Goal: Information Seeking & Learning: Find specific page/section

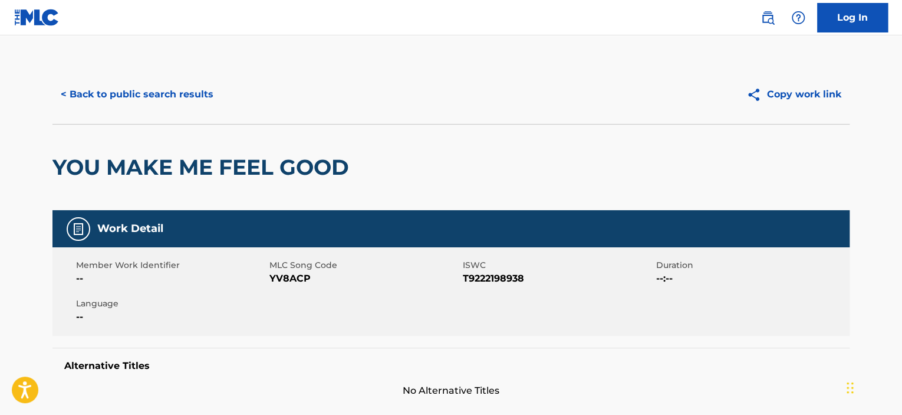
click at [142, 93] on button "< Back to public search results" at bounding box center [136, 94] width 169 height 29
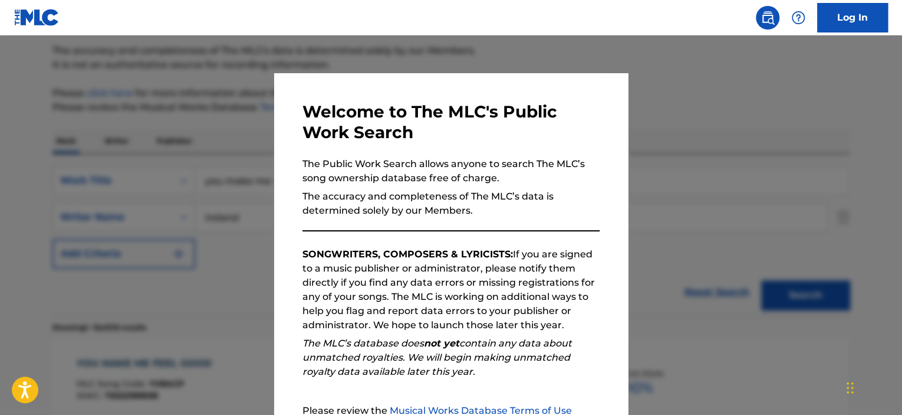
click at [159, 143] on div at bounding box center [451, 242] width 902 height 415
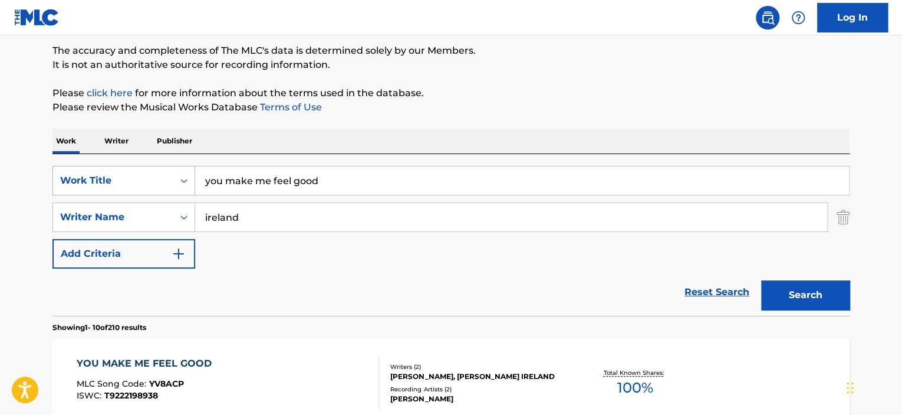
drag, startPoint x: 331, startPoint y: 169, endPoint x: 70, endPoint y: 172, distance: 261.3
click at [70, 172] on div "SearchWithCriteriaff66b2f8-e6a1-4ea9-a928-3eac9dc80f4d Work Title you make me f…" at bounding box center [450, 180] width 797 height 29
type input "modern skyline"
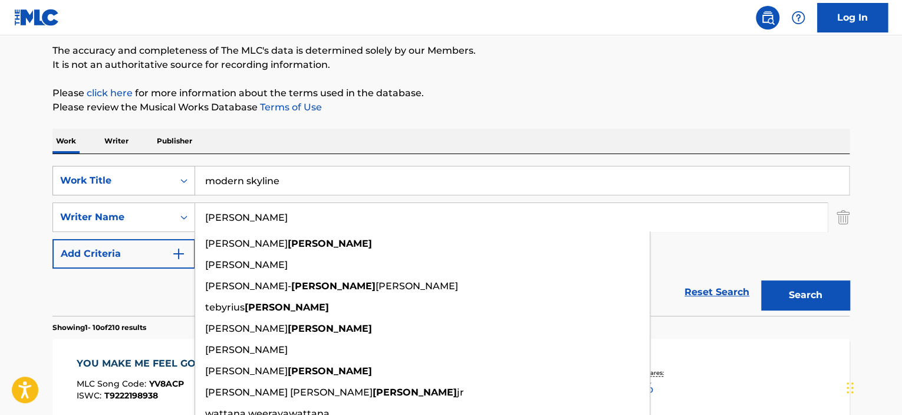
type input "[PERSON_NAME]"
click at [761, 280] on button "Search" at bounding box center [805, 294] width 88 height 29
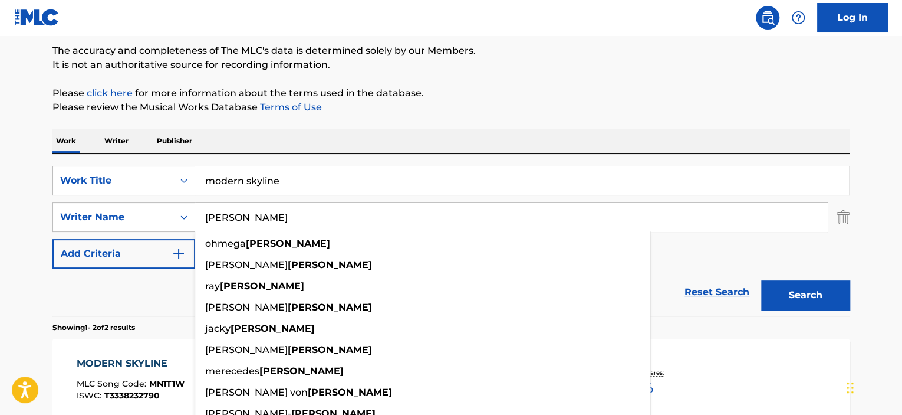
click at [246, 220] on input "[PERSON_NAME]" at bounding box center [511, 217] width 632 height 28
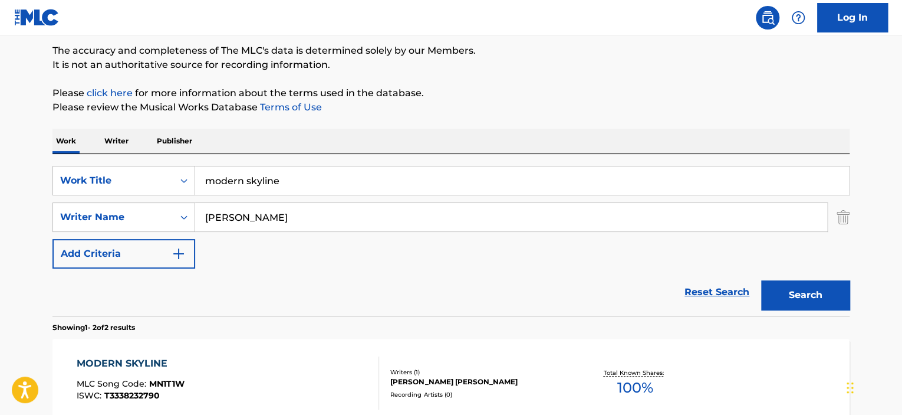
click at [809, 289] on button "Search" at bounding box center [805, 294] width 88 height 29
drag, startPoint x: 326, startPoint y: 181, endPoint x: 127, endPoint y: 160, distance: 199.3
click at [143, 160] on div "SearchWithCriteriaff66b2f8-e6a1-4ea9-a928-3eac9dc80f4d Work Title modern skylin…" at bounding box center [450, 235] width 797 height 162
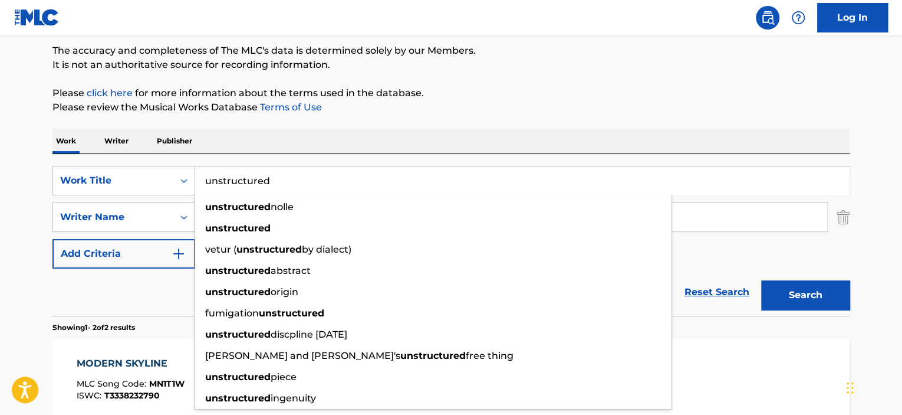
type input "unstructured"
click at [761, 280] on button "Search" at bounding box center [805, 294] width 88 height 29
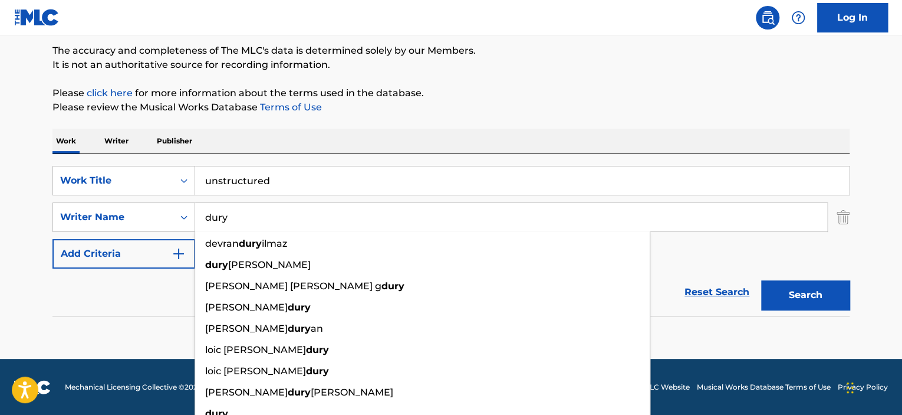
type input "dury"
click at [761, 280] on button "Search" at bounding box center [805, 294] width 88 height 29
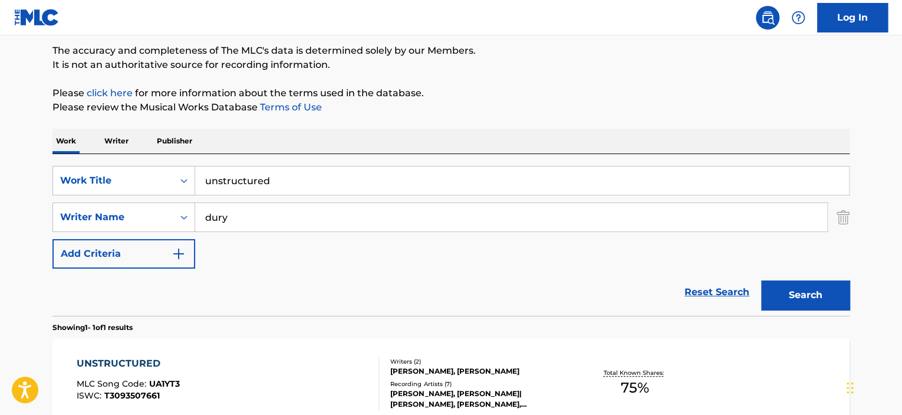
click at [122, 363] on div "UNSTRUCTURED" at bounding box center [128, 363] width 103 height 14
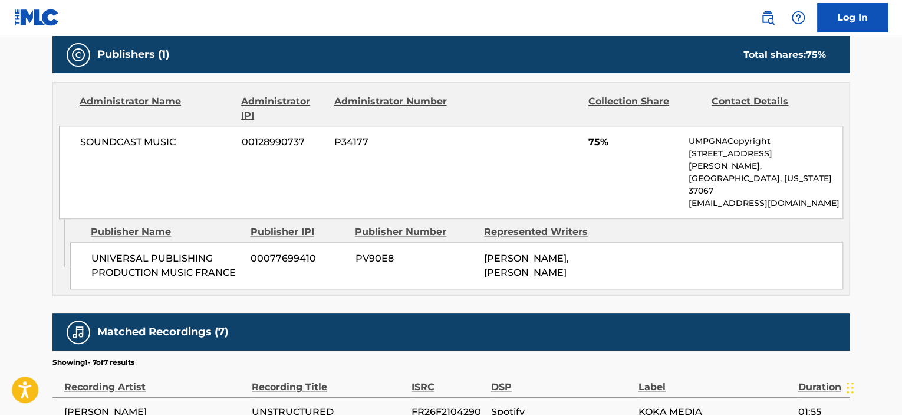
scroll to position [582, 0]
